Goal: Task Accomplishment & Management: Check status

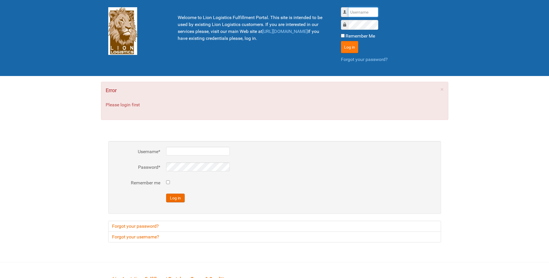
type input "lion"
click at [346, 48] on button "Log in" at bounding box center [349, 47] width 17 height 12
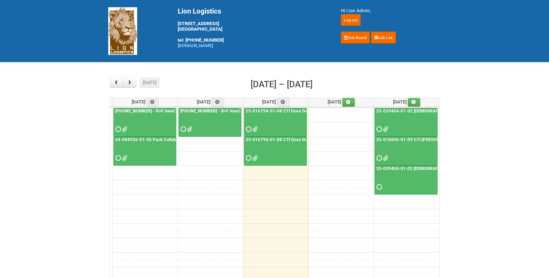
click at [422, 138] on link "25-016806-01-09 CTI [PERSON_NAME] Bar Superior HUT" at bounding box center [433, 139] width 116 height 5
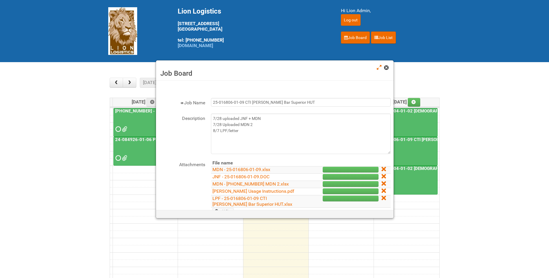
click at [387, 67] on span at bounding box center [386, 68] width 4 height 4
